Goal: Transaction & Acquisition: Purchase product/service

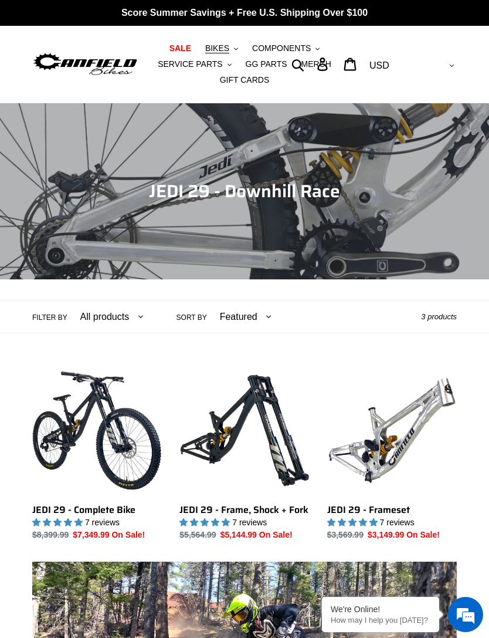
click at [117, 279] on div "Collection: JEDI 29 - Downhill Race" at bounding box center [244, 279] width 489 height 0
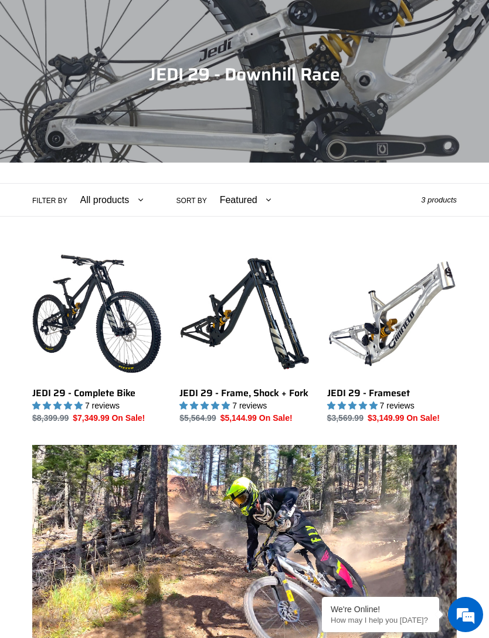
click at [428, 302] on link "JEDI 29 - Frameset" at bounding box center [392, 336] width 130 height 175
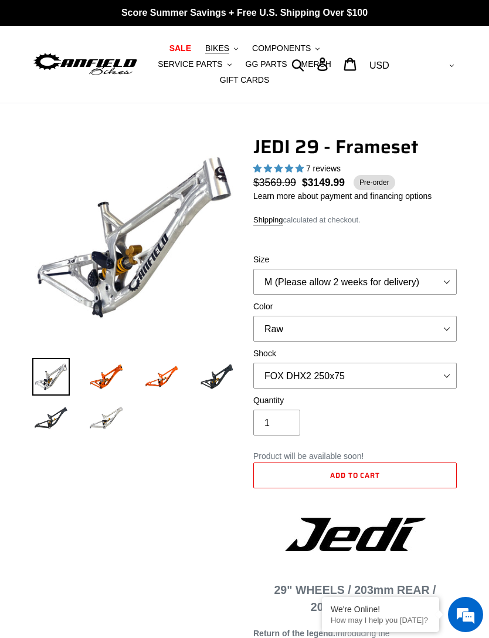
select select "highest-rating"
click at [112, 374] on img at bounding box center [106, 377] width 38 height 38
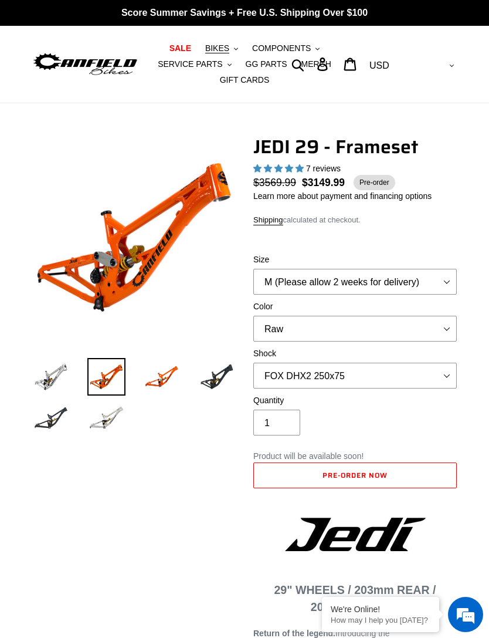
click at [154, 378] on img at bounding box center [162, 377] width 38 height 38
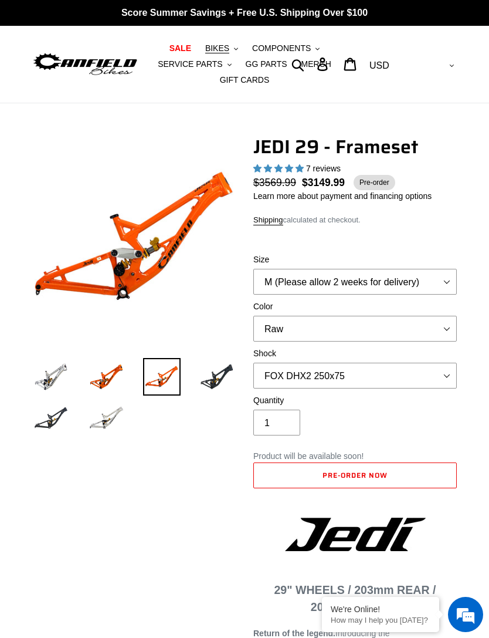
click at [211, 387] on img at bounding box center [217, 377] width 38 height 38
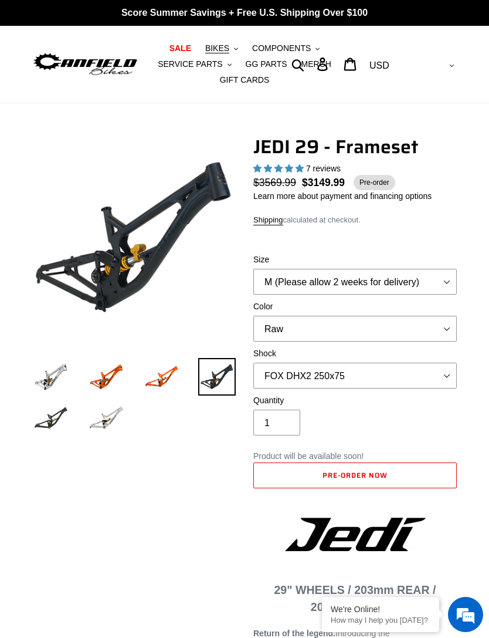
click at [52, 421] on img at bounding box center [51, 418] width 38 height 38
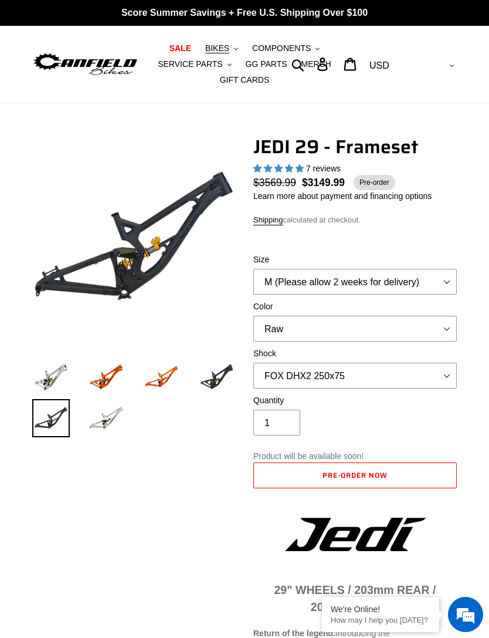
click at [101, 432] on img at bounding box center [106, 418] width 38 height 38
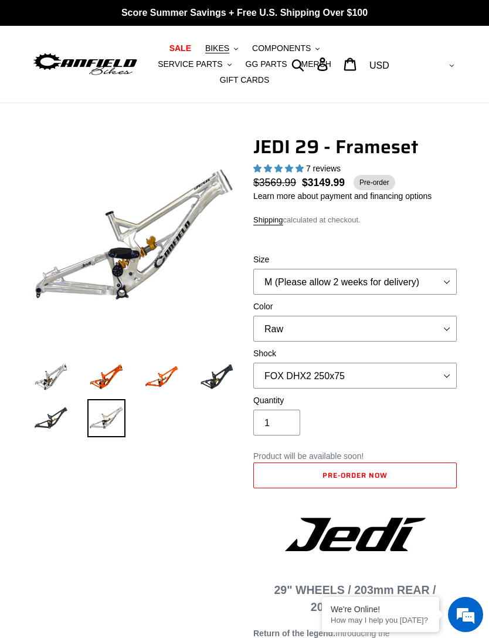
click at [54, 422] on img at bounding box center [51, 418] width 38 height 38
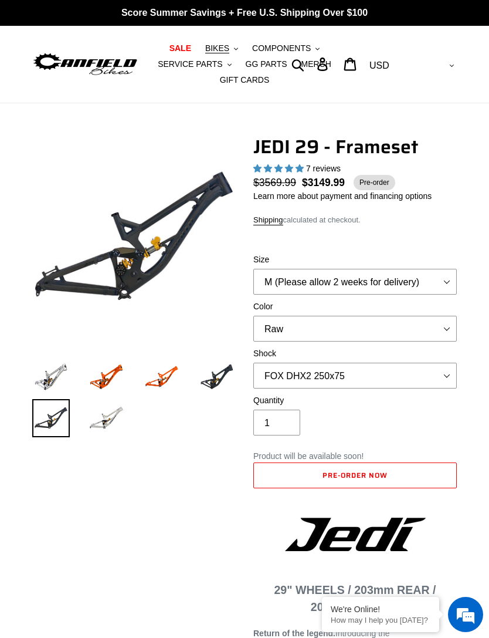
click at [211, 379] on img at bounding box center [217, 377] width 38 height 38
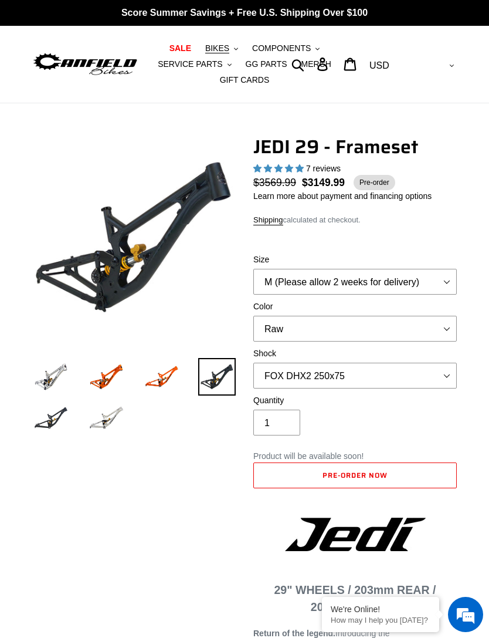
click at [170, 381] on img at bounding box center [162, 377] width 38 height 38
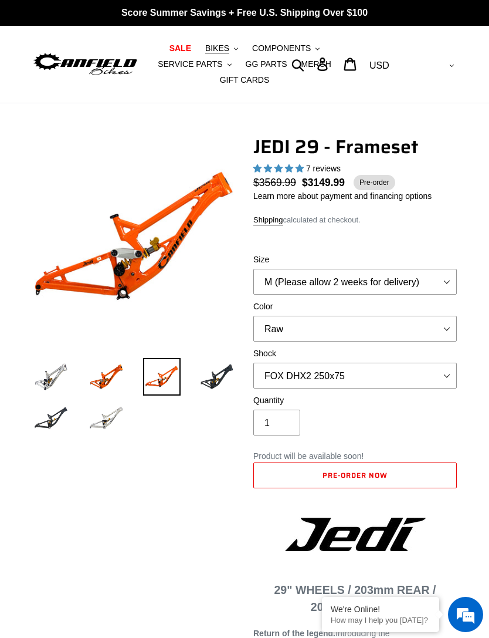
click at [108, 378] on img at bounding box center [106, 377] width 38 height 38
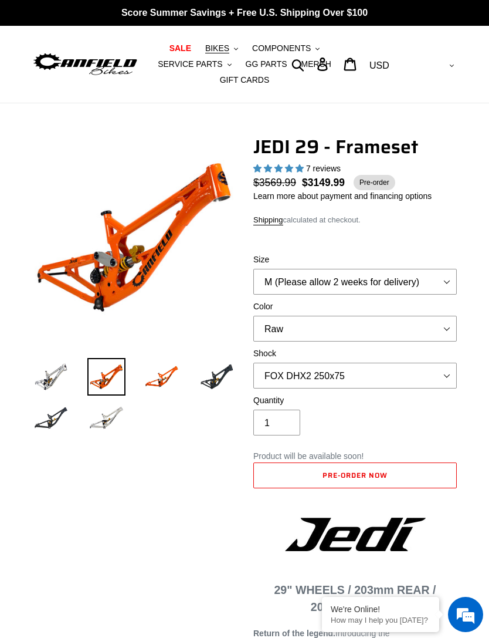
click at [49, 380] on img at bounding box center [51, 377] width 38 height 38
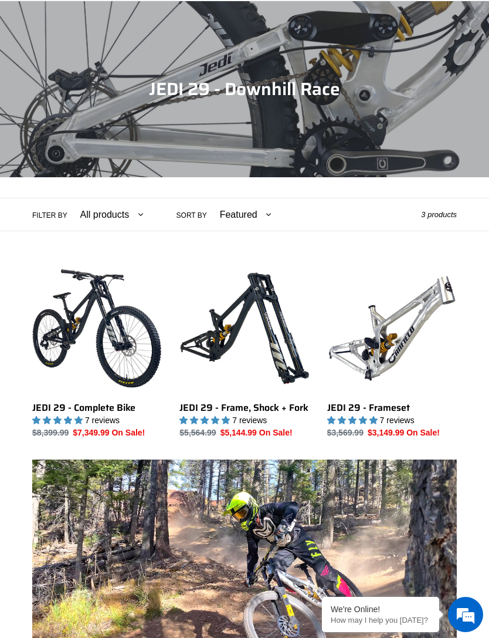
scroll to position [98, 0]
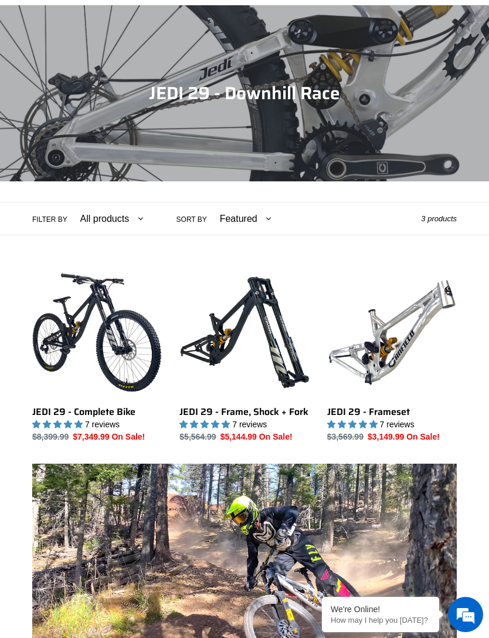
click at [76, 364] on link "JEDI 29 - Complete Bike" at bounding box center [97, 354] width 130 height 175
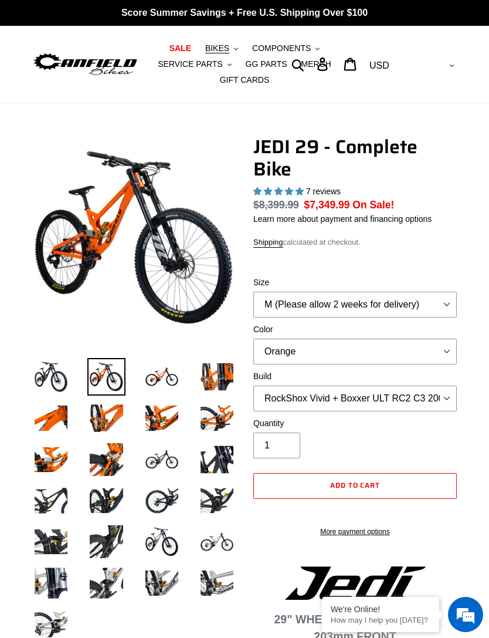
select select "highest-rating"
click at [160, 374] on img at bounding box center [162, 377] width 38 height 38
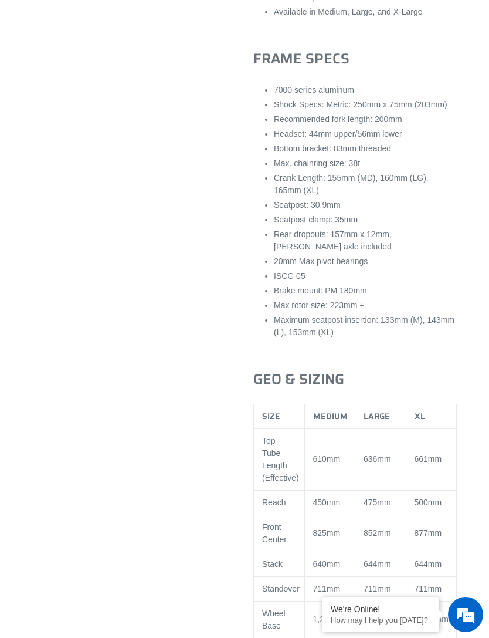
scroll to position [1659, 0]
